Goal: Navigation & Orientation: Understand site structure

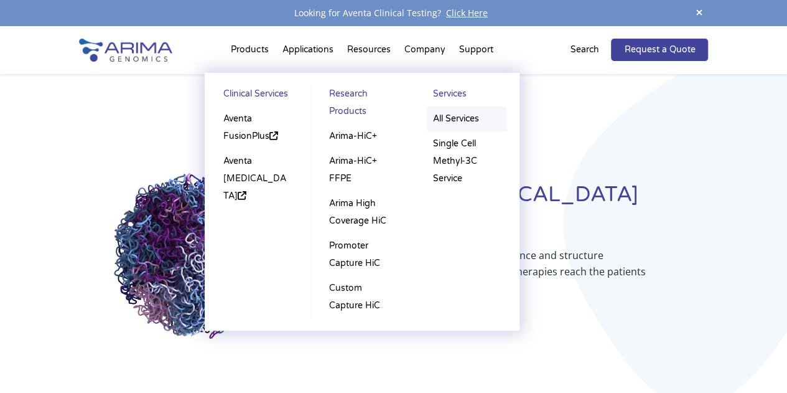
click at [456, 122] on link "All Services" at bounding box center [467, 118] width 80 height 25
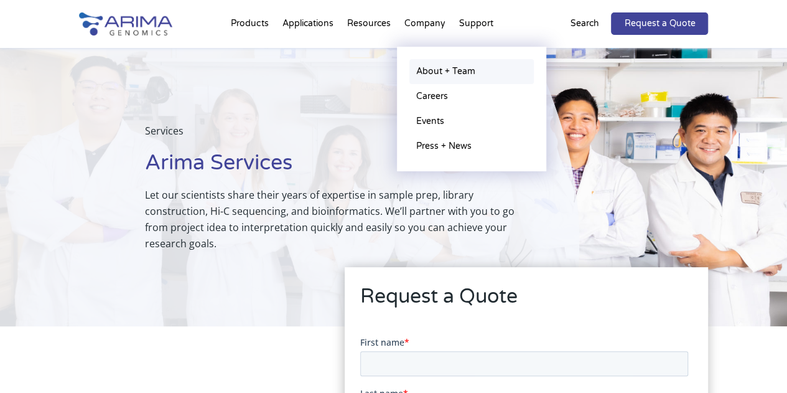
click at [441, 62] on link "About + Team" at bounding box center [472, 71] width 124 height 25
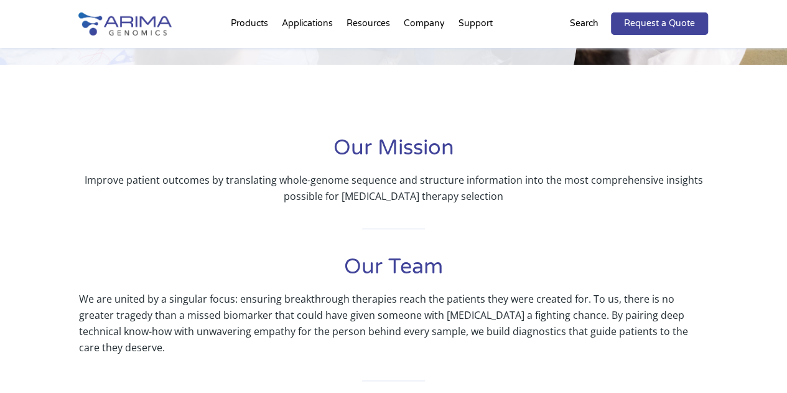
scroll to position [227, 0]
